Goal: Book appointment/travel/reservation

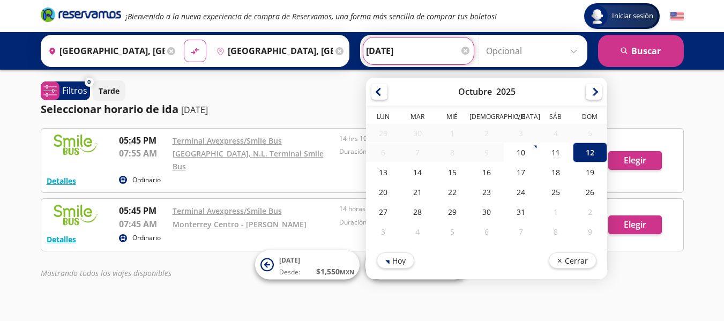
click at [403, 49] on input "[DATE]" at bounding box center [418, 51] width 105 height 27
click at [377, 175] on div "13" at bounding box center [383, 172] width 34 height 20
type input "[DATE]"
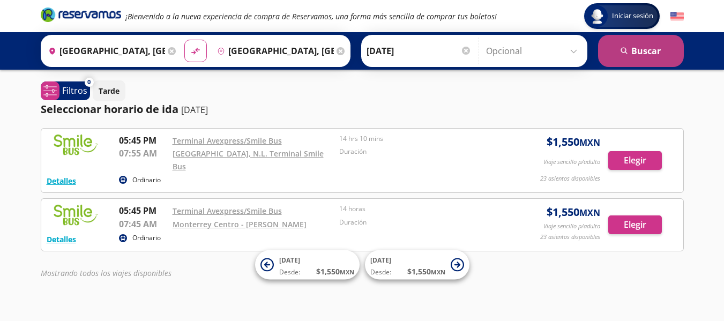
click at [668, 50] on button "search [GEOGRAPHIC_DATA]" at bounding box center [641, 51] width 86 height 32
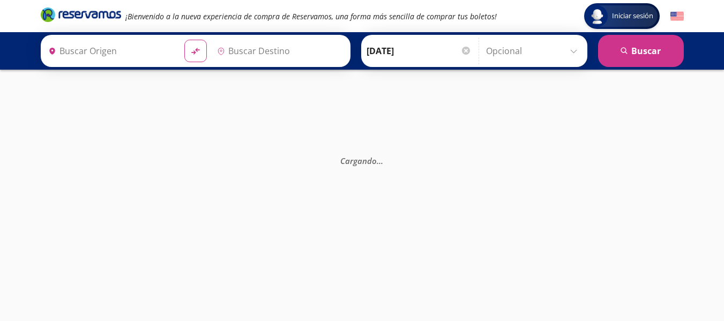
type input "[GEOGRAPHIC_DATA], [GEOGRAPHIC_DATA]"
type input "[GEOGRAPHIC_DATA], [GEOGRAPHIC_DATA][PERSON_NAME]"
